Goal: Task Accomplishment & Management: Manage account settings

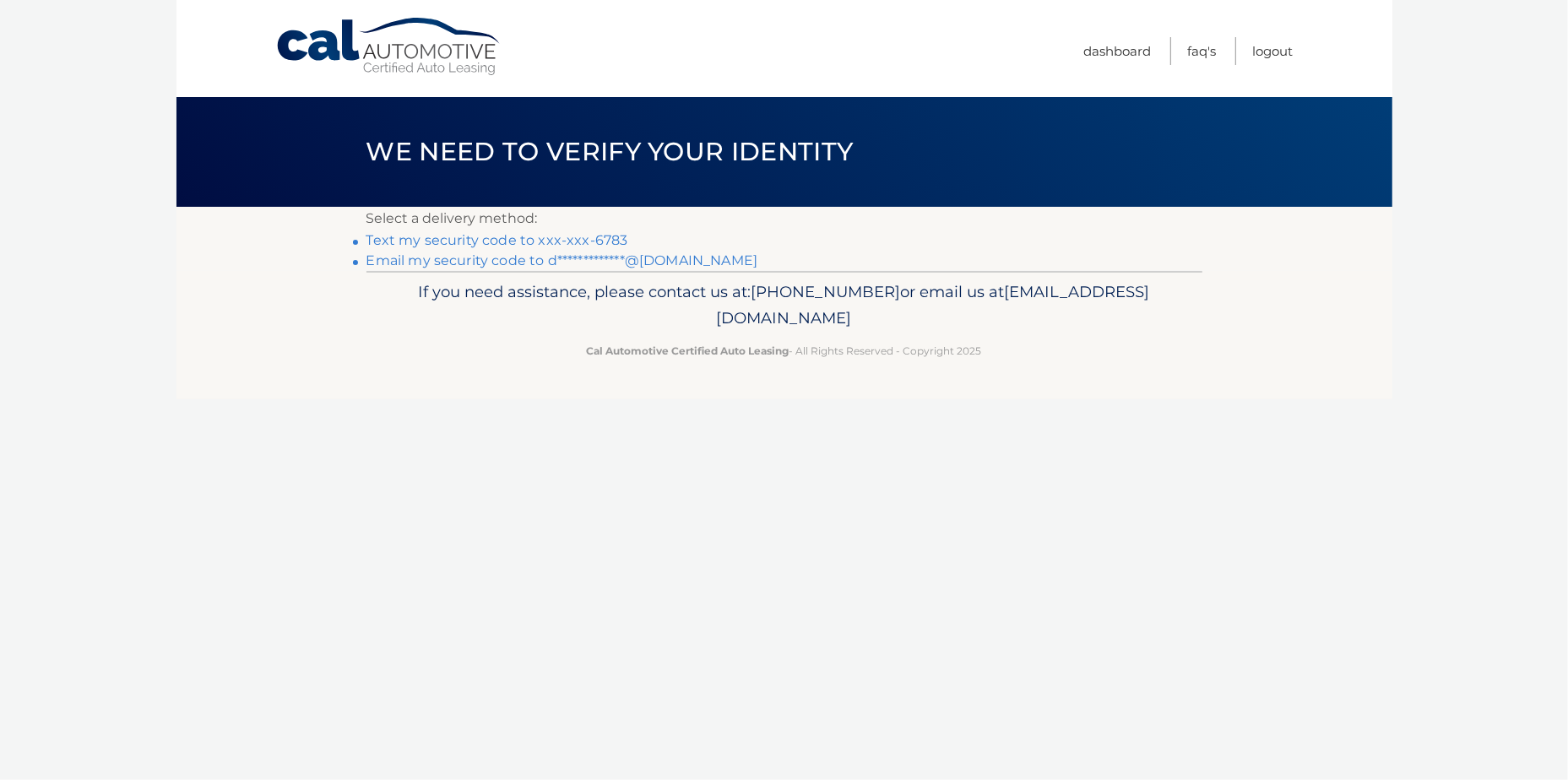
click at [552, 240] on link "Text my security code to xxx-xxx-6783" at bounding box center [497, 239] width 262 height 16
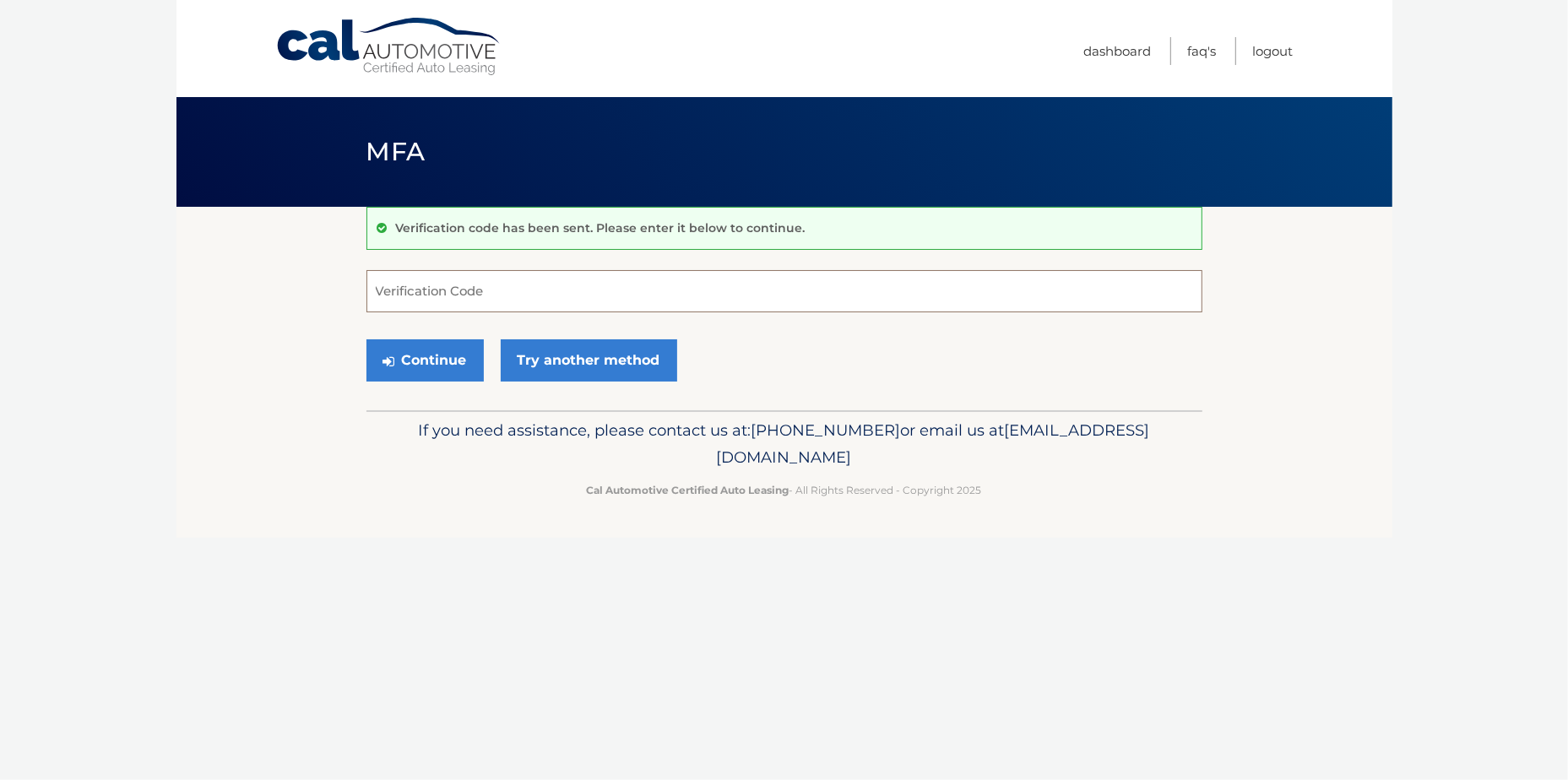
click at [510, 296] on input "Verification Code" at bounding box center [784, 292] width 836 height 42
type input "658070"
click at [366, 339] on button "Continue" at bounding box center [425, 361] width 118 height 42
click at [429, 360] on button "Continue" at bounding box center [425, 361] width 118 height 42
click at [554, 292] on input "Verification Code" at bounding box center [784, 292] width 836 height 42
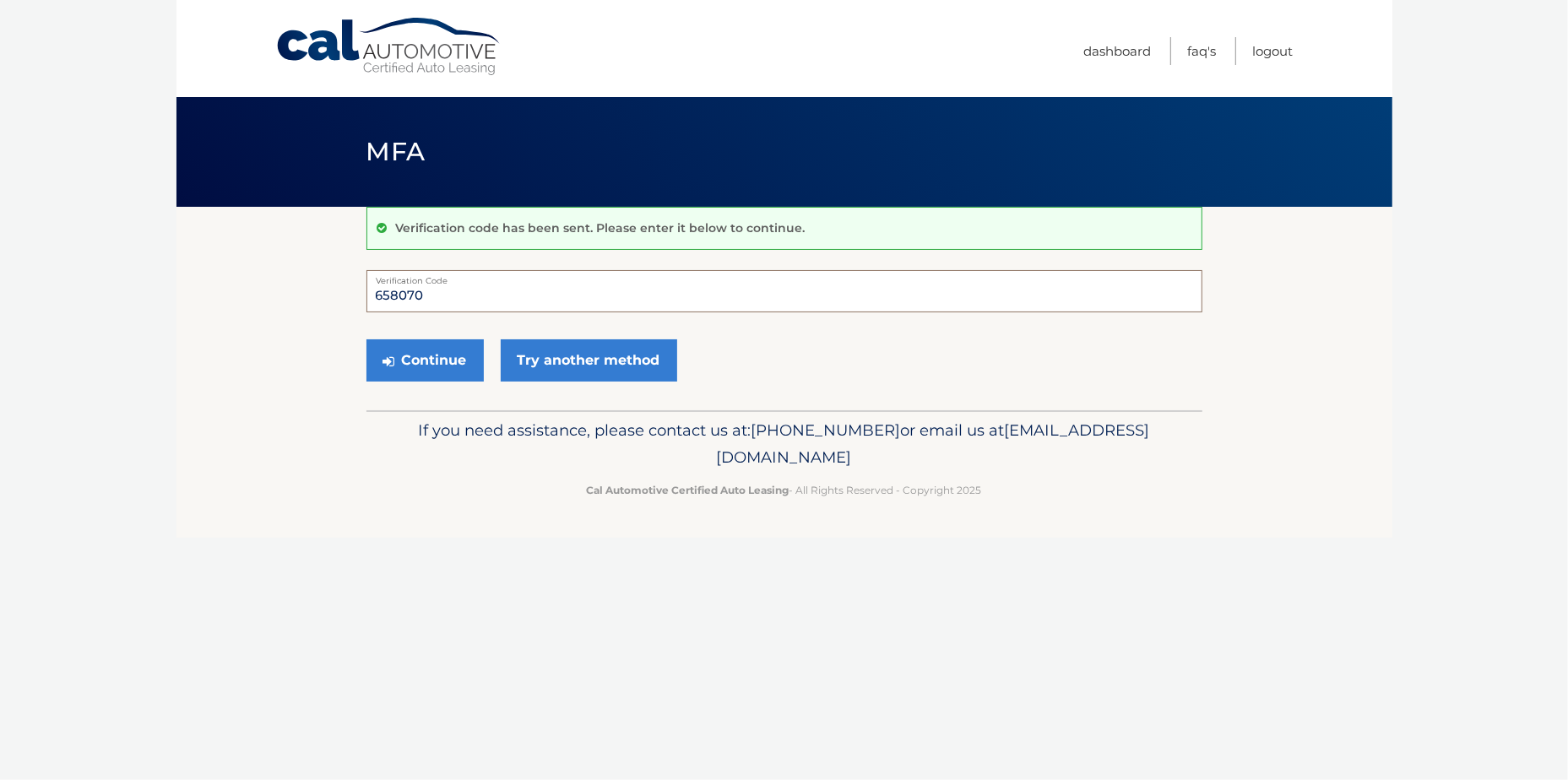
type input "658070"
click at [366, 339] on button "Continue" at bounding box center [425, 361] width 118 height 42
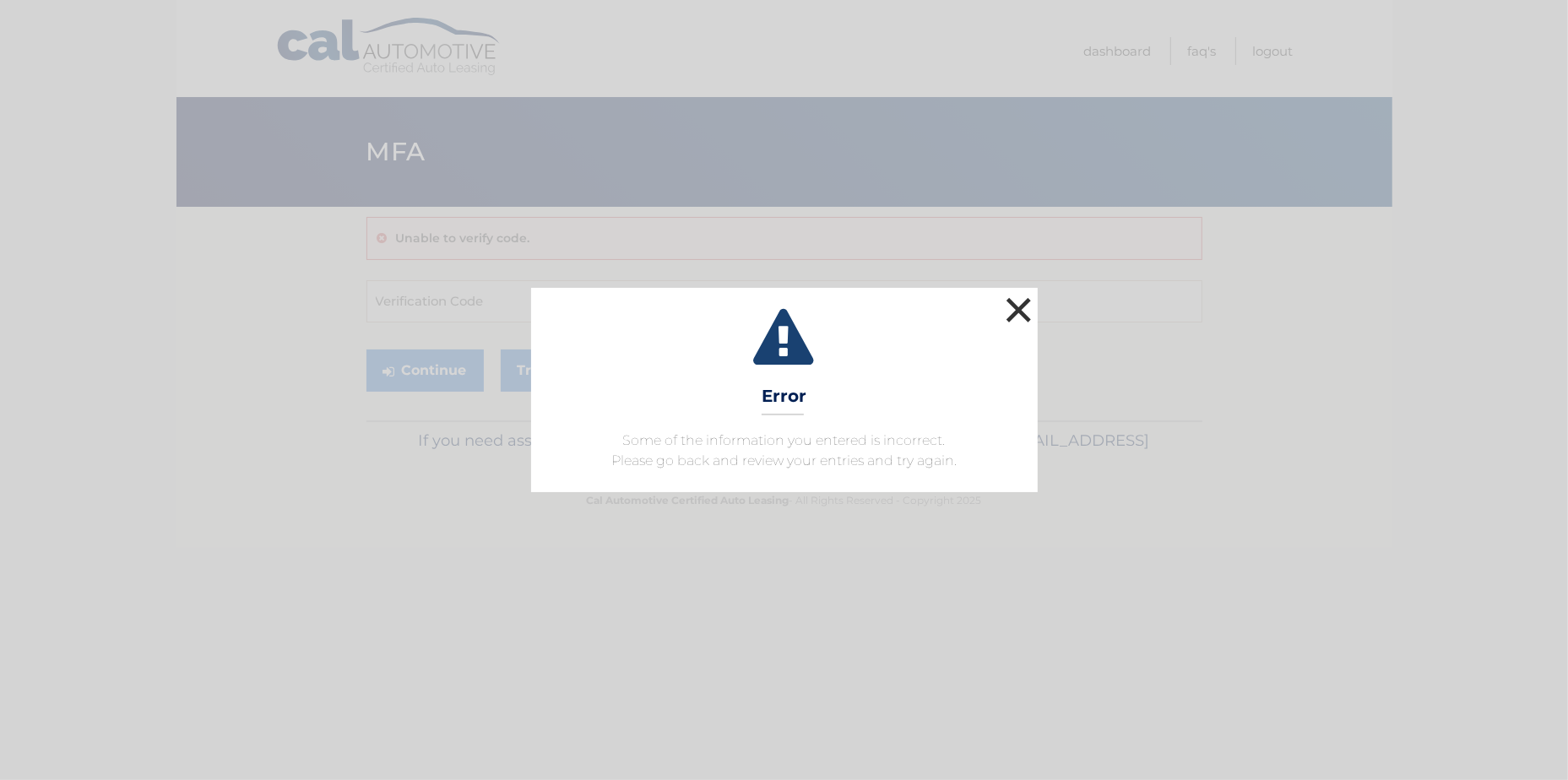
click at [1014, 312] on button "×" at bounding box center [1019, 310] width 34 height 34
